Goal: Information Seeking & Learning: Learn about a topic

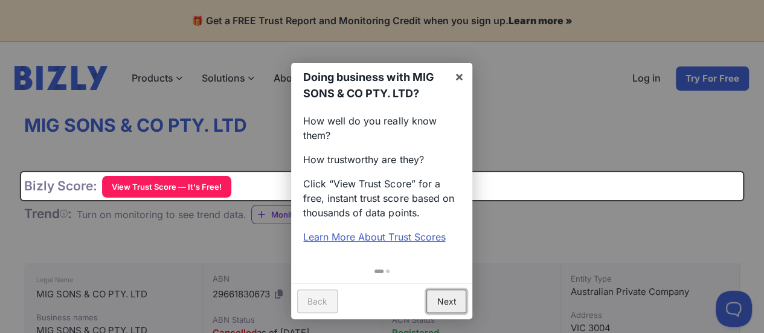
click at [449, 304] on link "Next" at bounding box center [446, 301] width 40 height 24
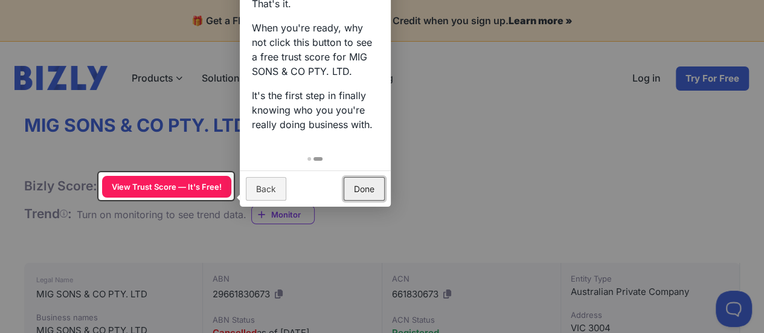
click at [367, 196] on link "Done" at bounding box center [364, 189] width 41 height 24
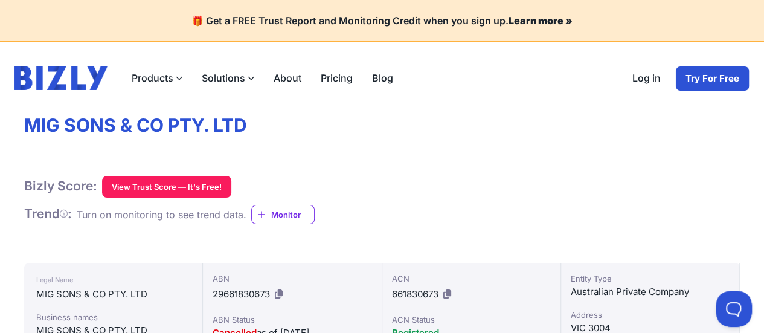
scroll to position [362, 0]
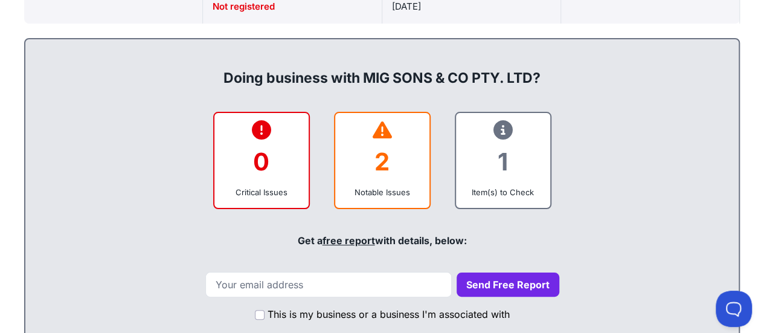
click at [367, 196] on div "Notable Issues" at bounding box center [382, 192] width 75 height 12
click at [378, 164] on div "2" at bounding box center [382, 161] width 75 height 49
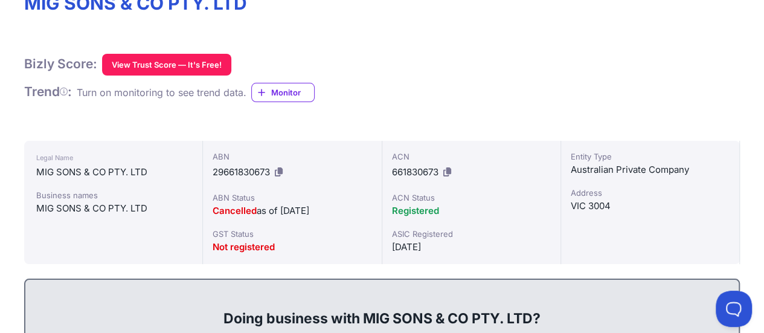
scroll to position [0, 0]
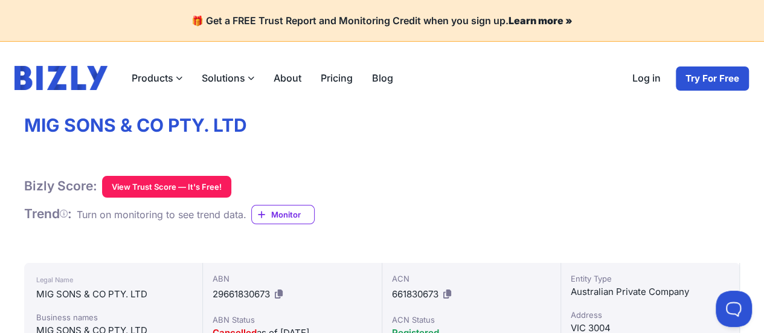
click at [164, 184] on button "View Trust Score — It's Free!" at bounding box center [166, 187] width 129 height 22
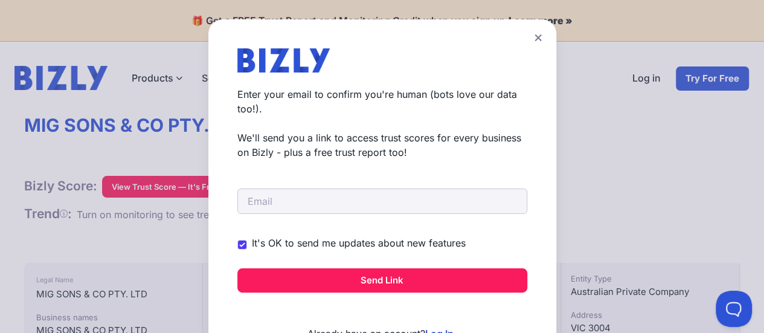
click at [259, 246] on label "It's OK to send me updates about new features" at bounding box center [359, 243] width 214 height 14
click at [0, 0] on input "It's OK to send me updates about new features" at bounding box center [0, 0] width 0 height 0
click at [241, 243] on input "It's OK to send me updates about new features" at bounding box center [242, 245] width 10 height 10
checkbox input "false"
click at [270, 205] on input "email" at bounding box center [382, 200] width 290 height 25
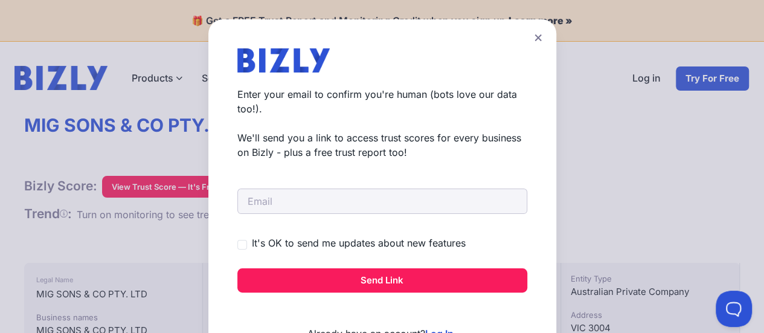
click at [535, 39] on icon at bounding box center [538, 38] width 7 height 8
